Goal: Find specific page/section: Find specific page/section

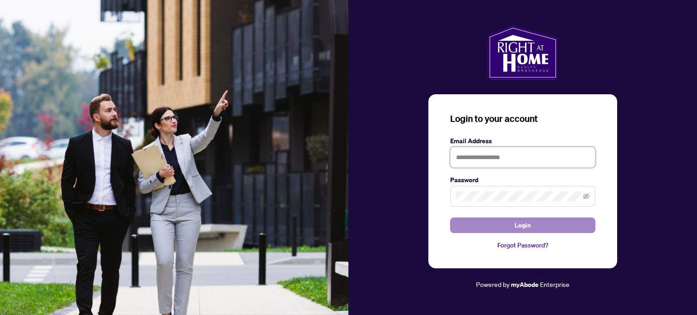
type input "**********"
click at [525, 225] on span "Login" at bounding box center [522, 225] width 16 height 15
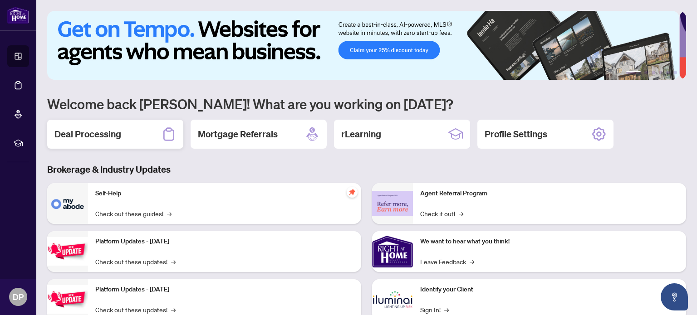
click at [118, 128] on h2 "Deal Processing" at bounding box center [87, 134] width 67 height 13
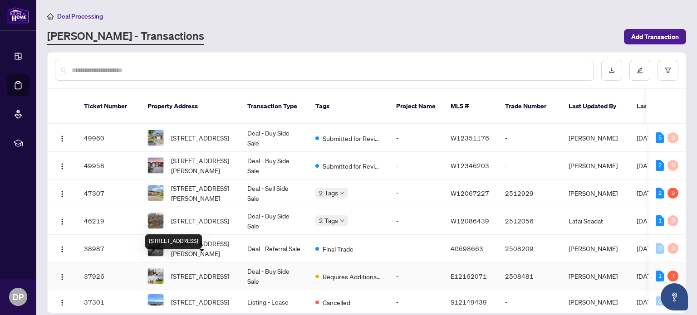
click at [197, 271] on span "[STREET_ADDRESS]" at bounding box center [200, 276] width 58 height 10
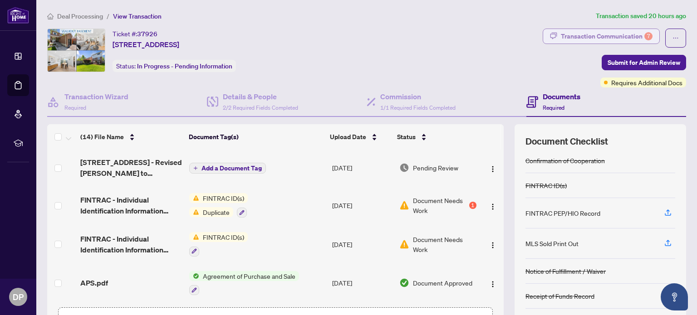
click at [617, 36] on div "Transaction Communication 7" at bounding box center [607, 36] width 92 height 15
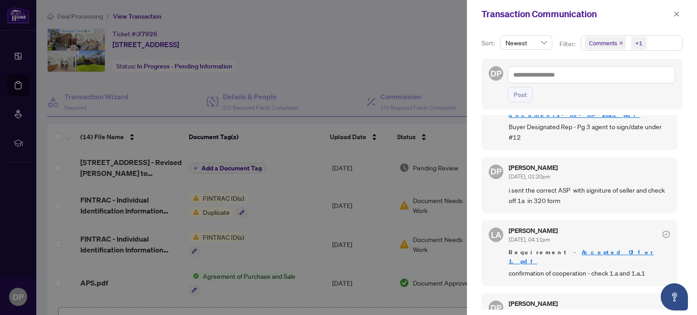
scroll to position [347, 0]
